Goal: Entertainment & Leisure: Consume media (video, audio)

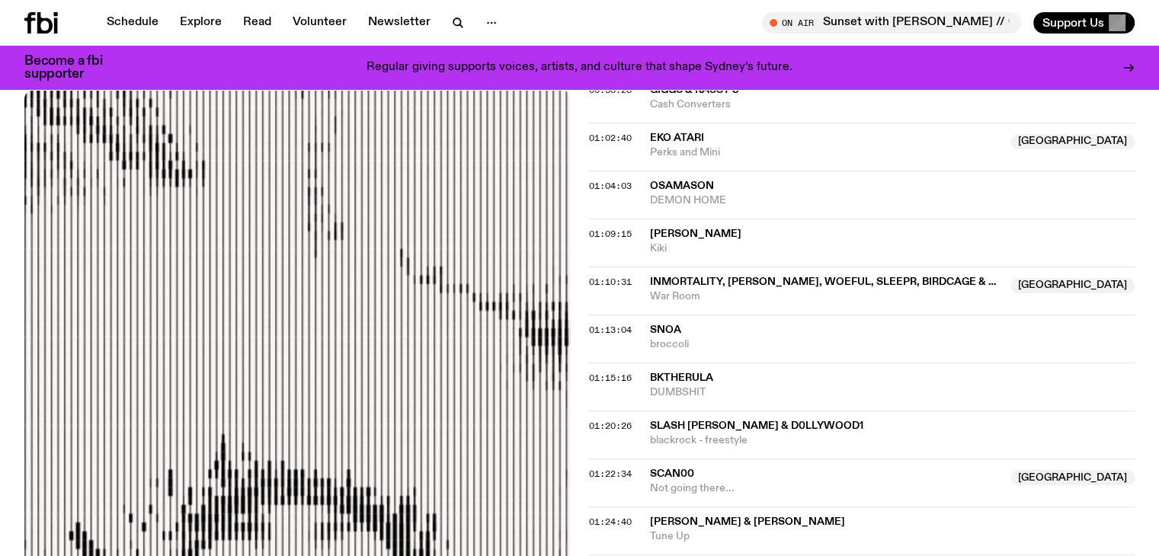
scroll to position [1289, 0]
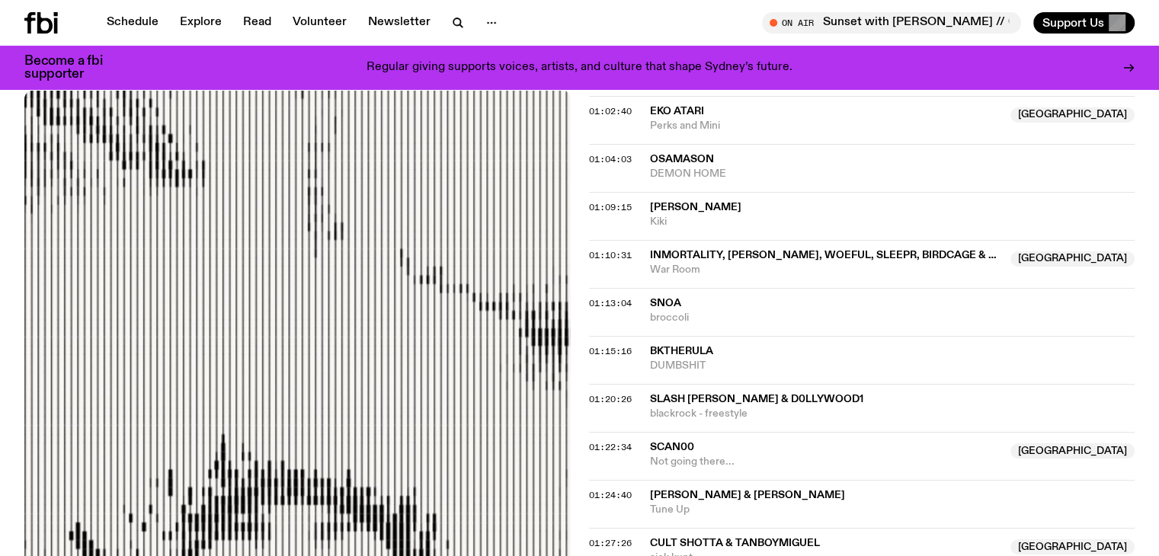
click at [726, 394] on span "Slash [PERSON_NAME] & d0llywood1" at bounding box center [756, 399] width 213 height 11
click at [724, 394] on span "Slash [PERSON_NAME] & d0llywood1" at bounding box center [756, 399] width 213 height 11
click at [622, 393] on span "01:20:26" at bounding box center [610, 399] width 43 height 12
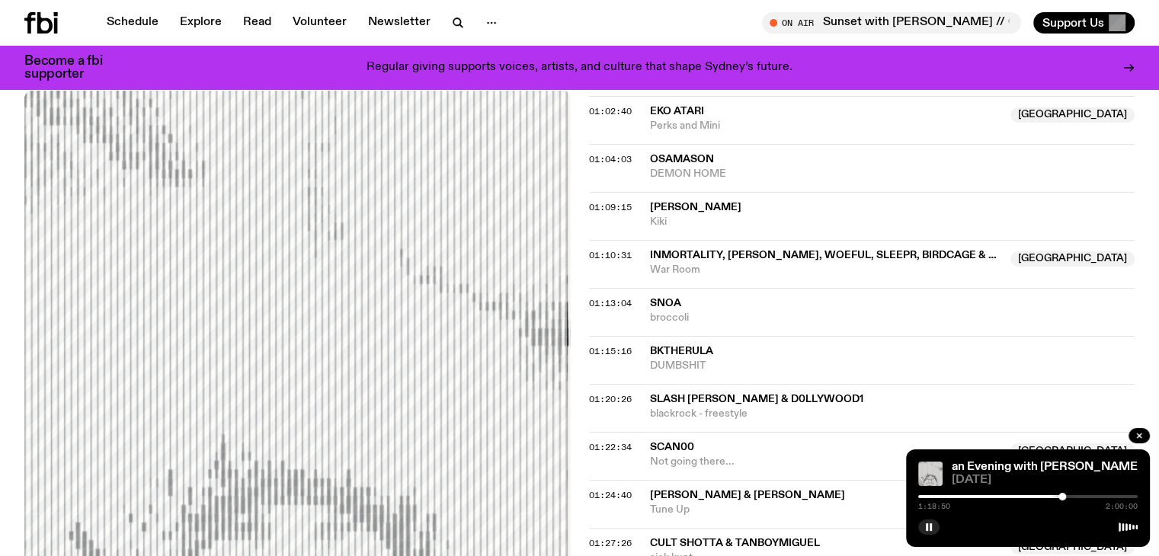
click at [1062, 496] on div at bounding box center [1062, 497] width 8 height 8
click at [932, 528] on button "button" at bounding box center [928, 527] width 21 height 15
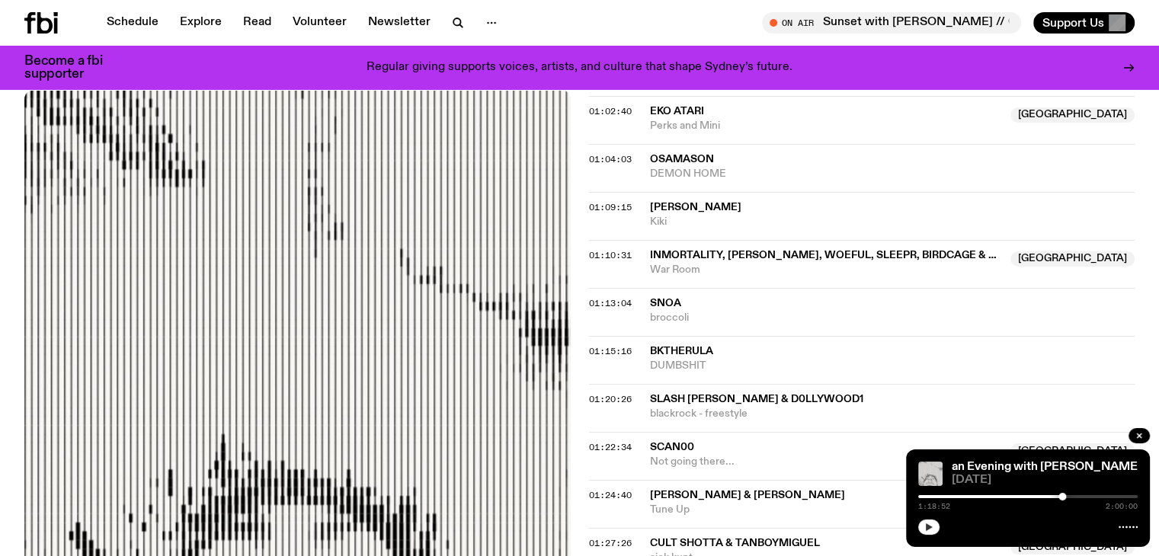
click at [933, 526] on button "button" at bounding box center [928, 527] width 21 height 15
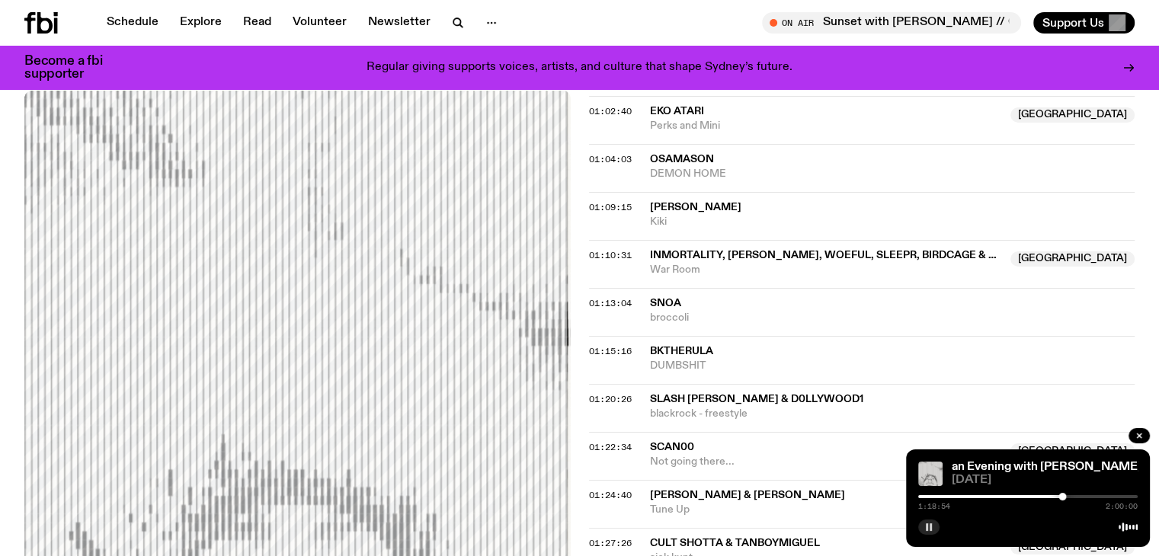
click at [933, 526] on button "button" at bounding box center [928, 527] width 21 height 15
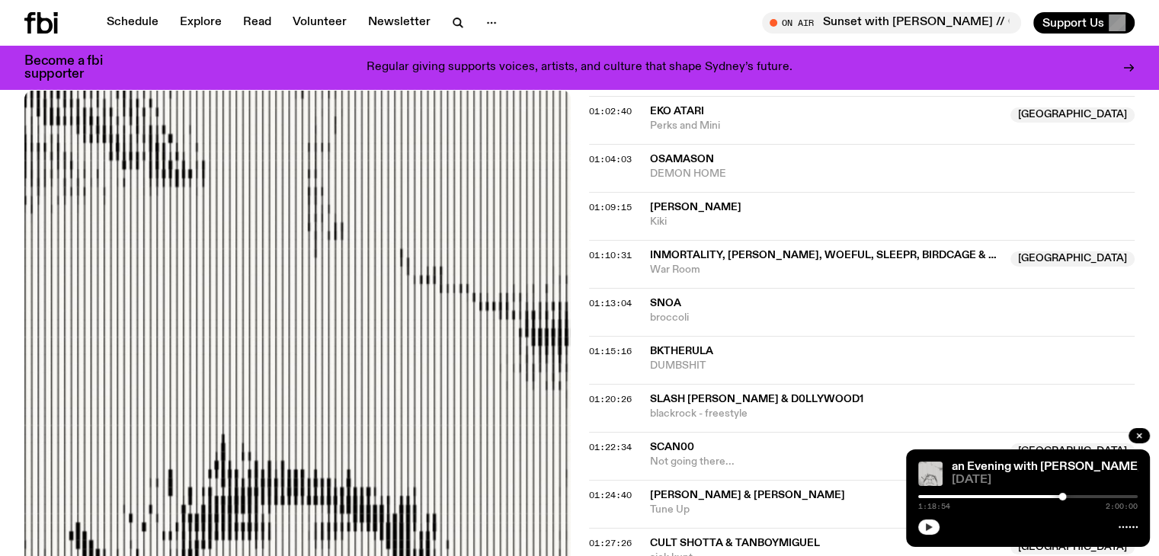
click at [936, 525] on button "button" at bounding box center [928, 527] width 21 height 15
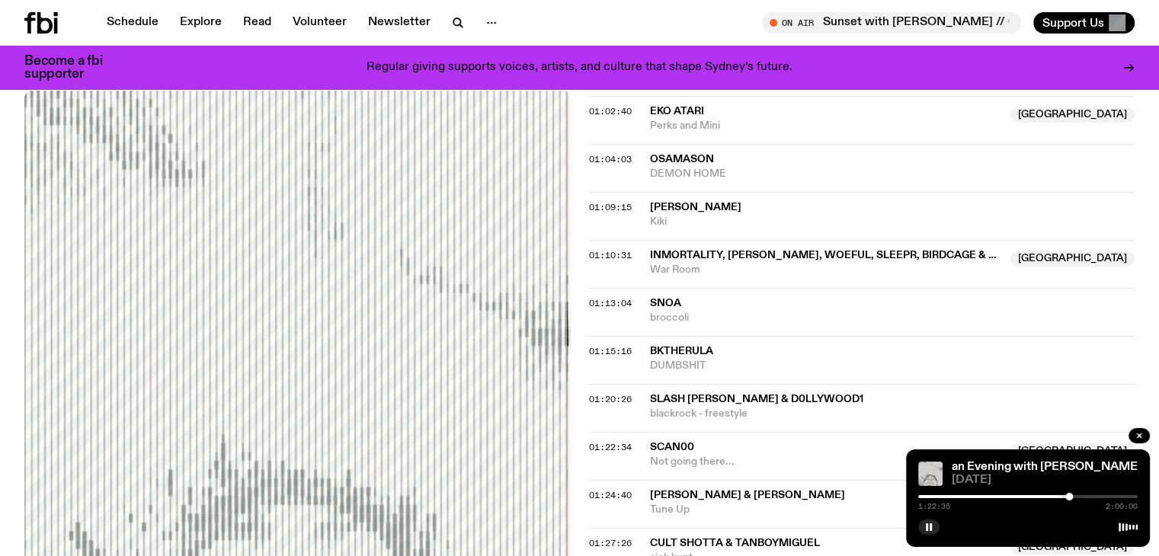
click at [1069, 499] on div at bounding box center [1069, 497] width 8 height 8
click at [1063, 497] on div at bounding box center [1064, 497] width 8 height 8
click at [1065, 499] on div at bounding box center [1064, 497] width 8 height 8
click at [1067, 500] on div at bounding box center [1067, 497] width 8 height 8
click at [1068, 500] on div at bounding box center [1068, 497] width 8 height 8
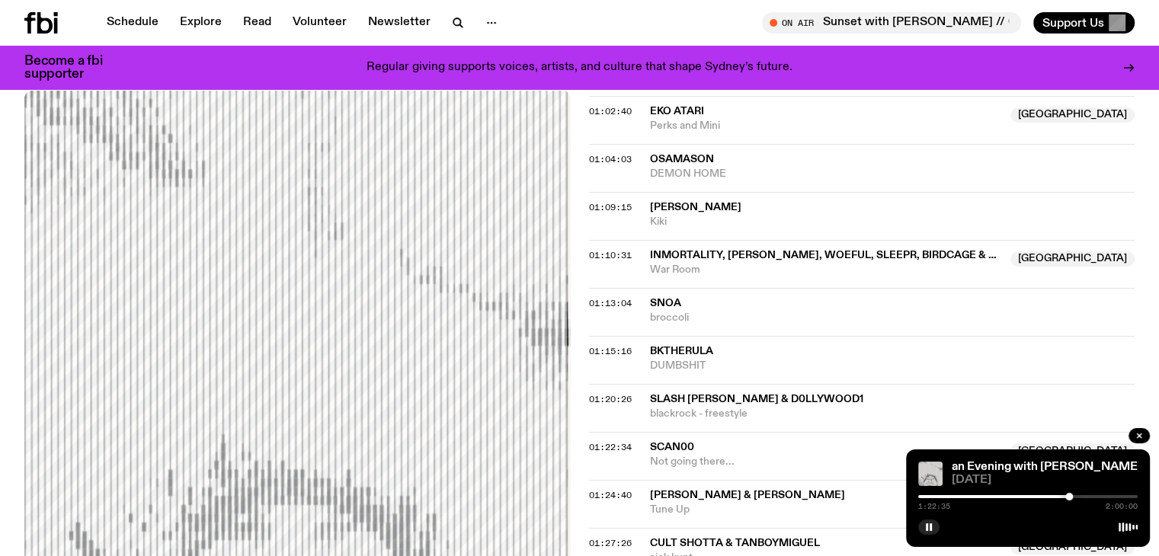
click at [1069, 498] on div at bounding box center [1069, 497] width 8 height 8
click at [1070, 498] on div at bounding box center [1070, 497] width 8 height 8
click at [925, 523] on icon "button" at bounding box center [928, 527] width 9 height 9
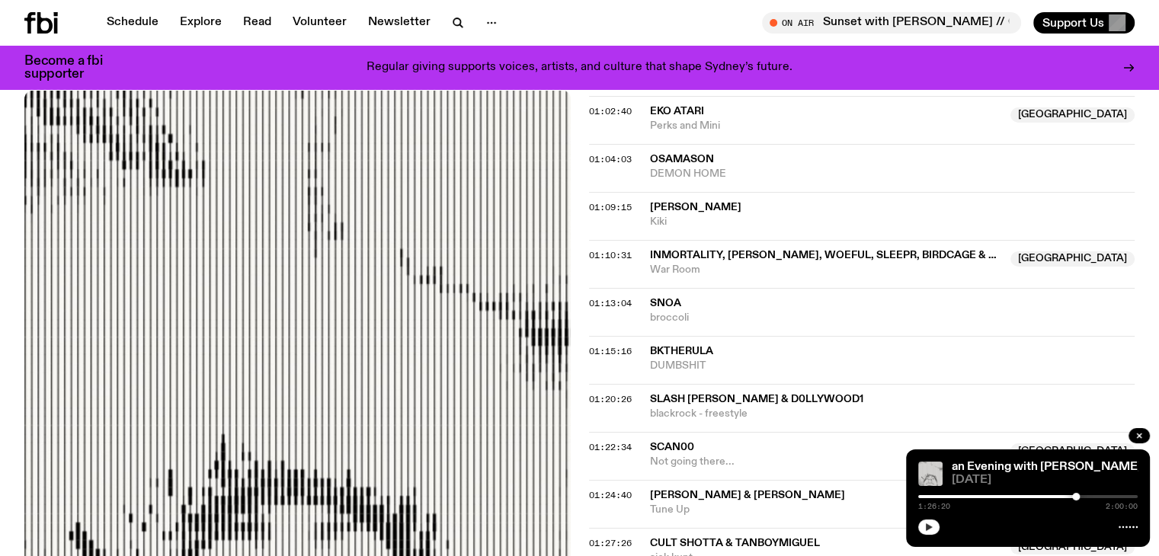
click at [1076, 497] on div at bounding box center [1076, 497] width 8 height 8
click at [940, 521] on div at bounding box center [1027, 526] width 219 height 18
click at [937, 523] on button "button" at bounding box center [928, 527] width 21 height 15
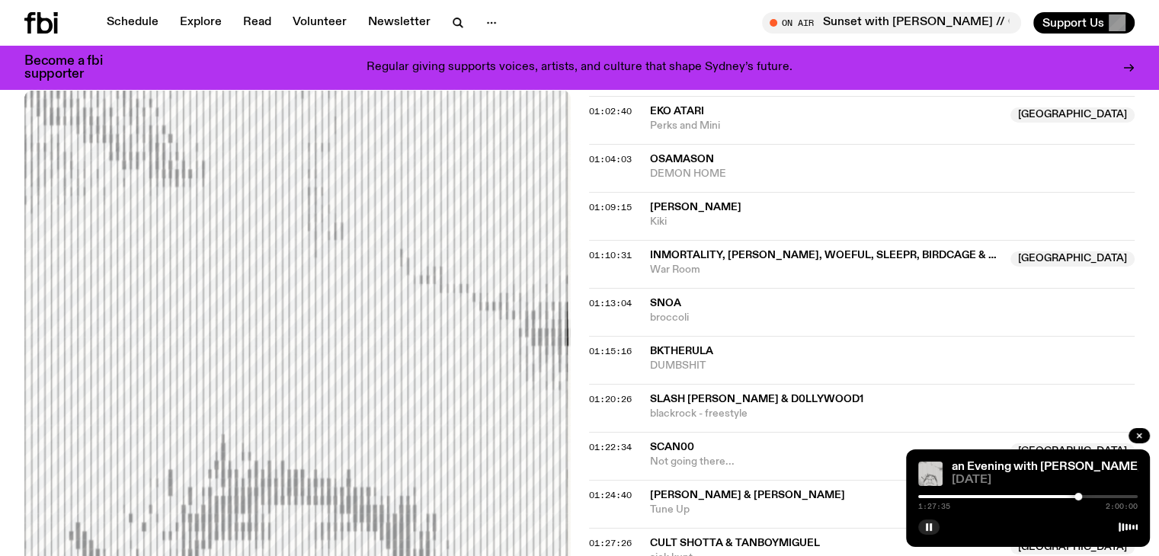
click at [1079, 494] on div at bounding box center [1078, 497] width 8 height 8
click at [1083, 494] on div at bounding box center [1079, 497] width 8 height 8
click at [1081, 497] on div at bounding box center [1081, 497] width 8 height 8
click at [1082, 497] on div at bounding box center [1081, 497] width 8 height 8
click at [929, 521] on button "button" at bounding box center [928, 527] width 21 height 15
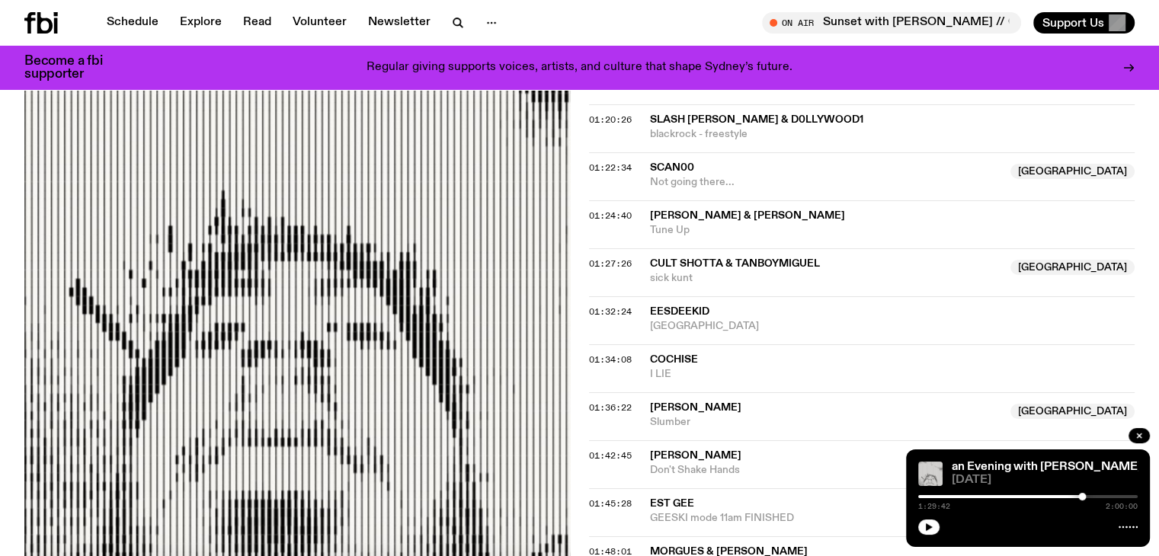
scroll to position [1594, 0]
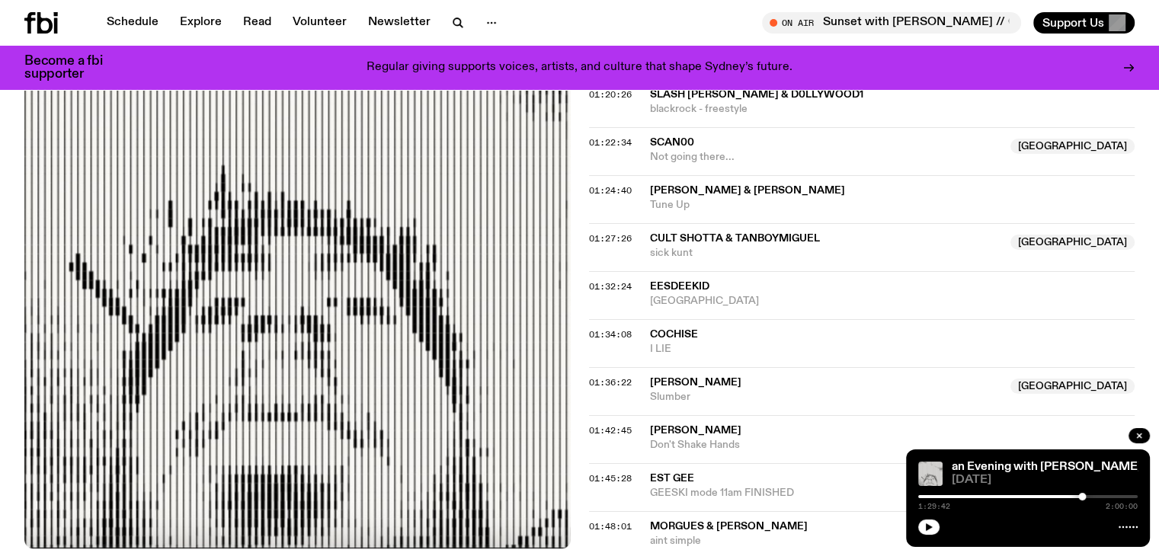
click at [681, 246] on span "sick kunt" at bounding box center [826, 253] width 352 height 14
click at [723, 223] on div "01:27:26 Cult Shotta & Tanboymiguel [GEOGRAPHIC_DATA] sick kunt [GEOGRAPHIC_DAT…" at bounding box center [862, 247] width 546 height 48
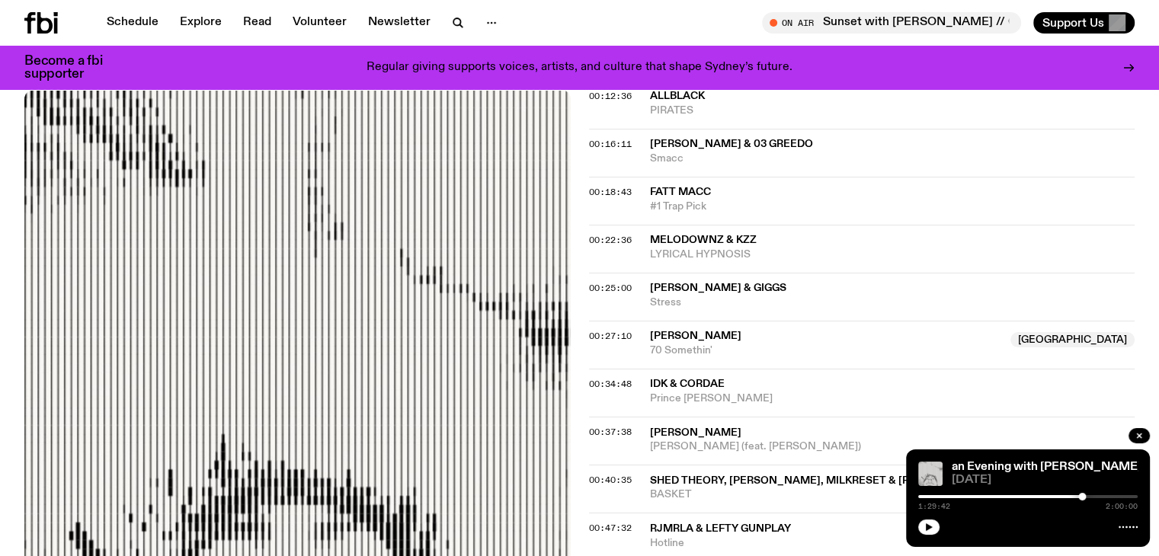
scroll to position [756, 0]
